Goal: Task Accomplishment & Management: Manage account settings

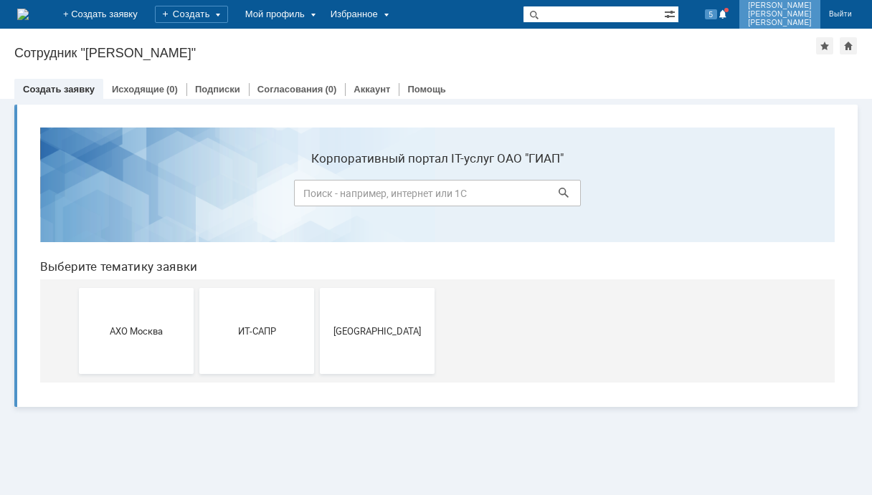
click at [788, 16] on span "[PERSON_NAME]" at bounding box center [780, 14] width 64 height 9
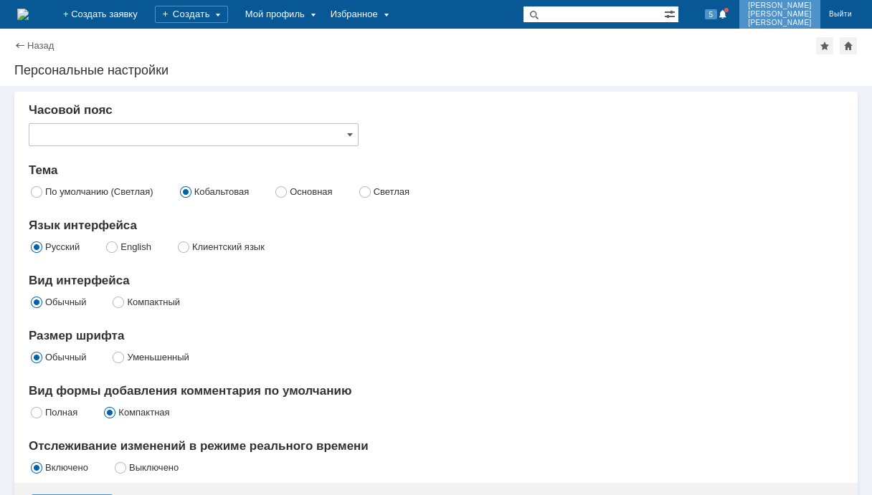
type input "[GEOGRAPHIC_DATA]"
click at [786, 11] on span "[PERSON_NAME]" at bounding box center [780, 14] width 64 height 9
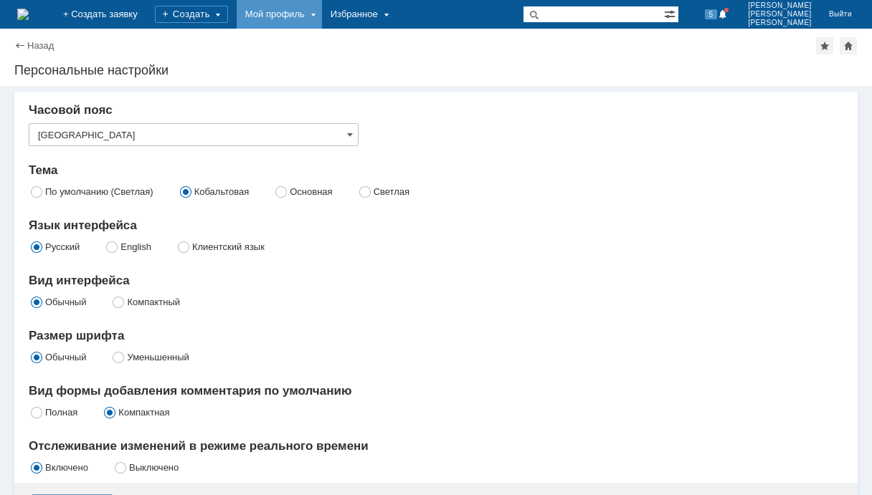
click at [322, 11] on div "Мой профиль" at bounding box center [279, 14] width 85 height 29
click at [340, 42] on link "Мой аккаунт" at bounding box center [293, 42] width 109 height 17
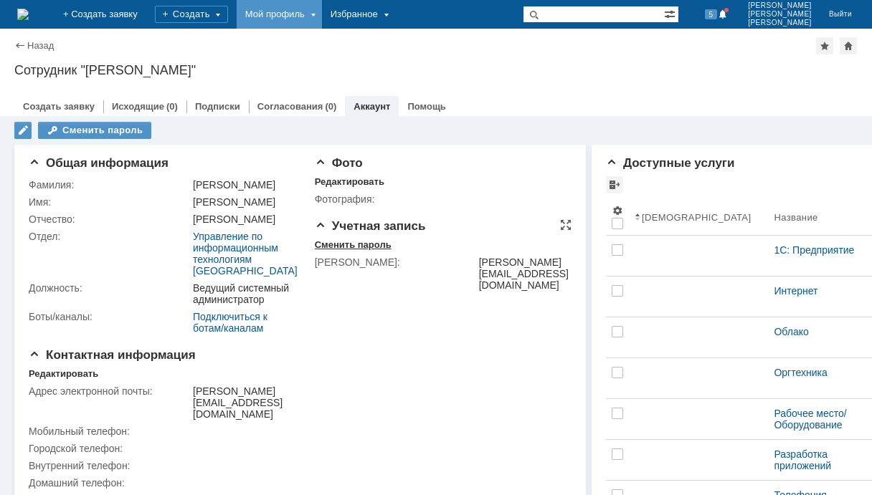
click at [336, 242] on div "Сменить пароль" at bounding box center [353, 244] width 77 height 11
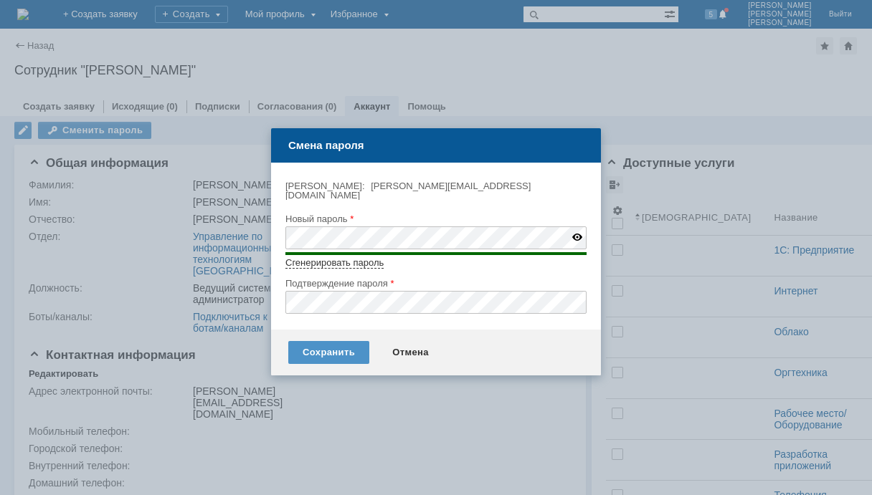
click at [580, 234] on img at bounding box center [577, 237] width 10 height 7
type input "Terminator86@"
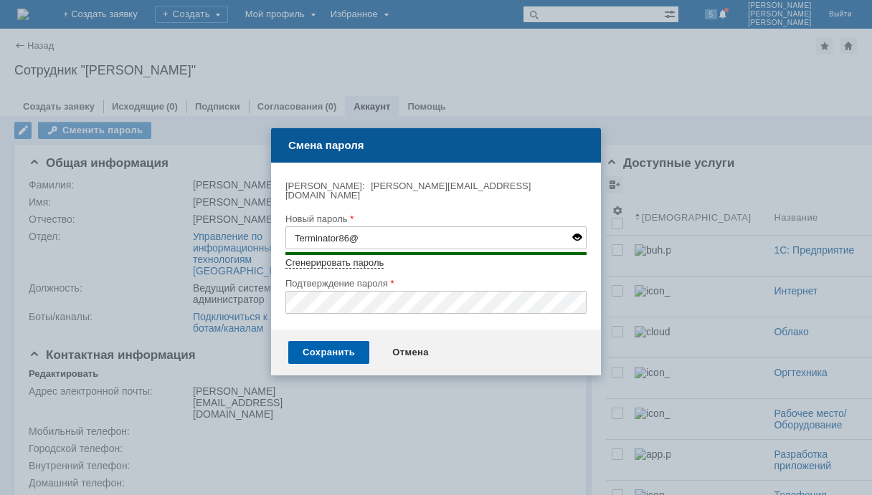
click at [337, 343] on div "Сохранить" at bounding box center [328, 352] width 81 height 23
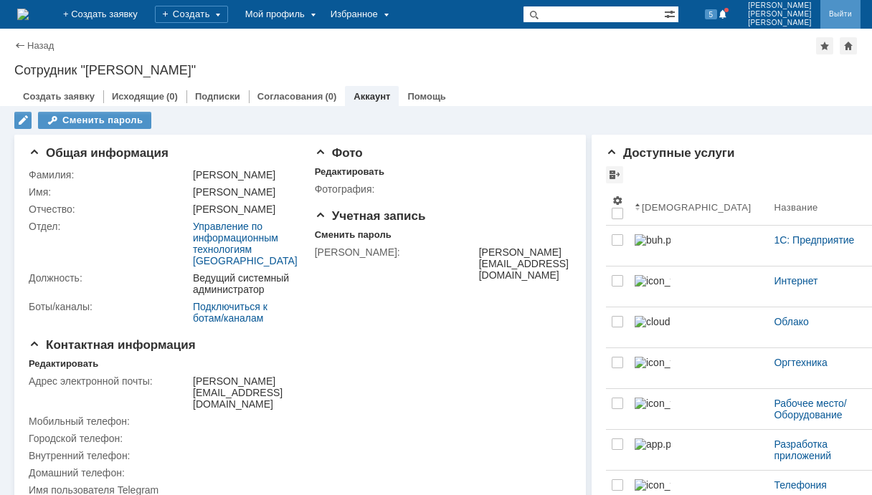
click at [846, 4] on link "Выйти" at bounding box center [840, 14] width 40 height 29
